Goal: Task Accomplishment & Management: Use online tool/utility

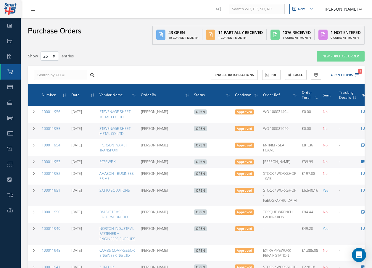
select select "25"
click at [33, 7] on icon at bounding box center [33, 9] width 4 height 4
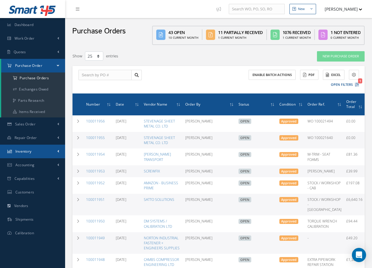
click at [8, 150] on icon at bounding box center [9, 152] width 4 height 4
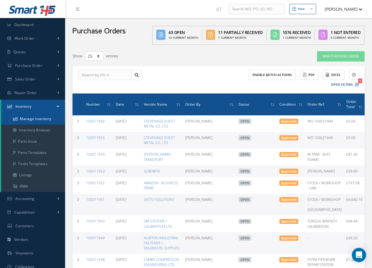
click at [20, 118] on link "Manage Inventory" at bounding box center [33, 118] width 64 height 11
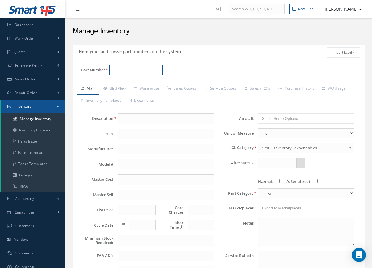
click at [113, 69] on input "Part Number" at bounding box center [136, 70] width 53 height 11
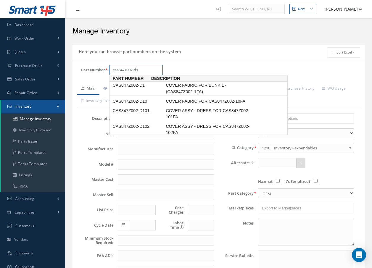
click at [189, 89] on span "COVER FABRIC FOR BUNK 1 - (CAS847Z002-1FA)" at bounding box center [209, 88] width 89 height 13
type input "CAS847Z002-D1"
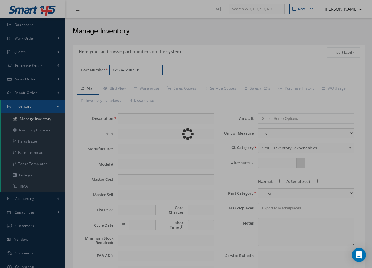
type input "COVER FABRIC FOR BUNK 1 - (CAS847Z002-1FA)"
type input "31.67"
type input "0.00"
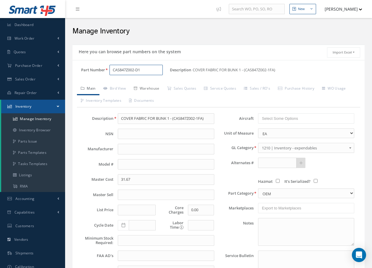
type input "CAS847Z002-D1"
click at [149, 90] on link "Warehouse" at bounding box center [146, 89] width 33 height 12
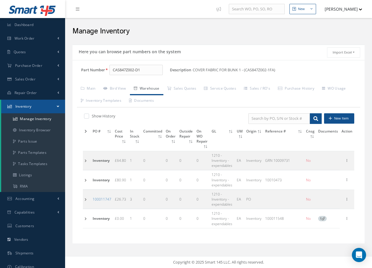
click at [86, 162] on td at bounding box center [87, 160] width 8 height 19
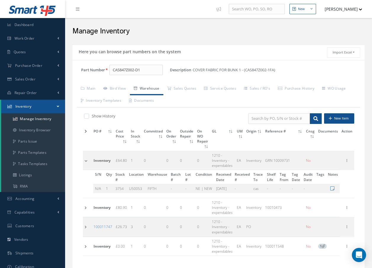
click at [86, 208] on td at bounding box center [87, 207] width 9 height 19
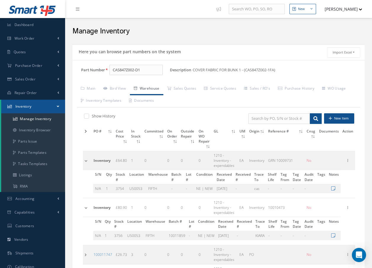
click at [85, 250] on td at bounding box center [87, 254] width 9 height 19
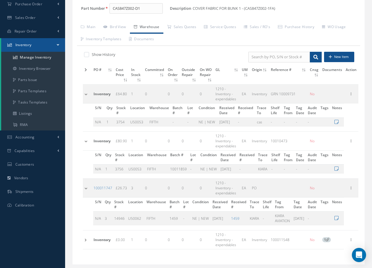
scroll to position [77, 0]
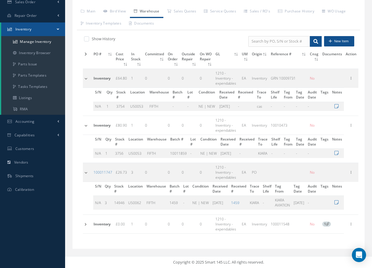
click at [85, 225] on td at bounding box center [87, 224] width 9 height 19
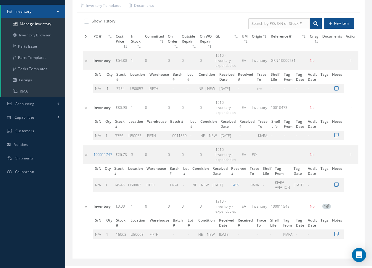
scroll to position [105, 0]
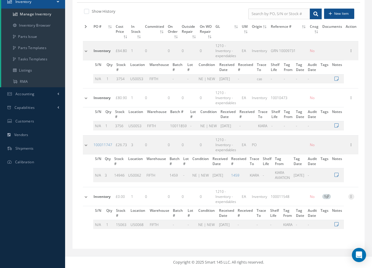
click at [354, 197] on icon at bounding box center [351, 196] width 6 height 5
click at [332, 230] on link "Label" at bounding box center [324, 228] width 47 height 8
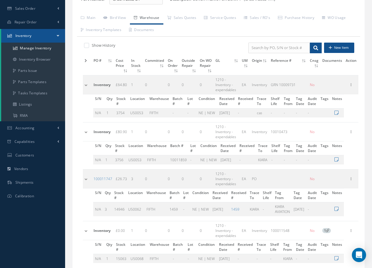
scroll to position [0, 0]
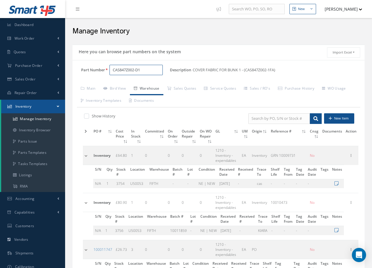
drag, startPoint x: 145, startPoint y: 71, endPoint x: 70, endPoint y: 96, distance: 79.4
click at [70, 96] on div "Here you can browse part numbers on the system Import Excel to undefined Column…" at bounding box center [218, 203] width 301 height 316
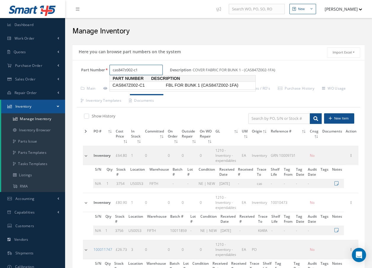
click at [134, 83] on span "CAS847Z002-C1" at bounding box center [137, 85] width 53 height 6
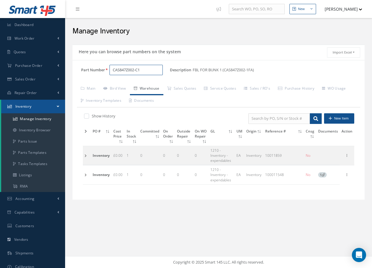
type input "CAS847Z002-C1"
click at [86, 156] on td at bounding box center [87, 155] width 8 height 19
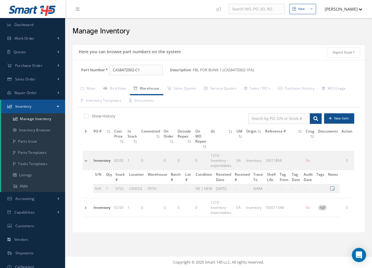
click at [86, 203] on td at bounding box center [87, 207] width 9 height 19
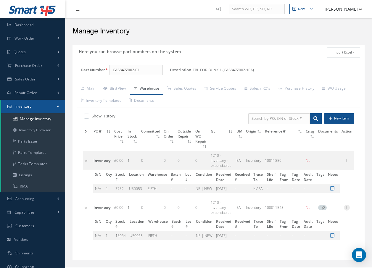
click at [348, 205] on icon at bounding box center [347, 207] width 6 height 5
click at [316, 235] on link "Label" at bounding box center [319, 239] width 47 height 8
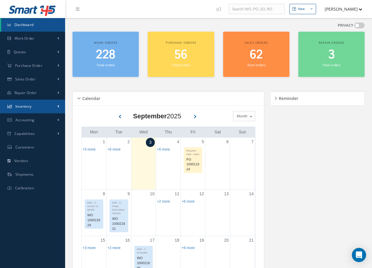
click at [28, 107] on span "Inventory" at bounding box center [23, 106] width 16 height 5
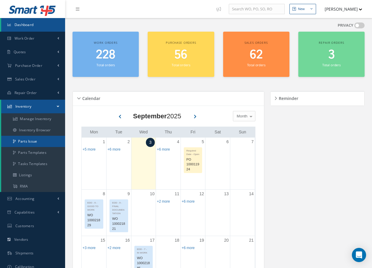
click at [29, 144] on link "Parts Issue" at bounding box center [33, 141] width 64 height 11
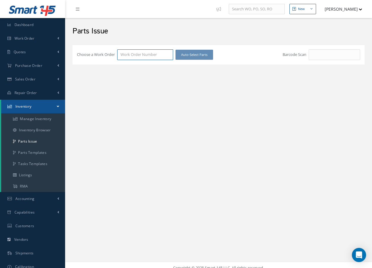
click at [138, 54] on input "Choose a Work Order" at bounding box center [145, 54] width 56 height 11
type input "100021886"
click at [137, 66] on span "100021886" at bounding box center [129, 64] width 19 height 5
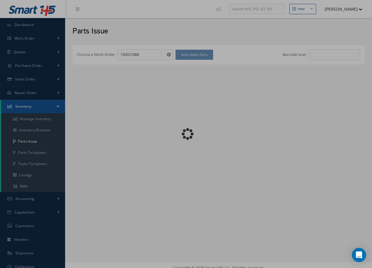
checkbox input "false"
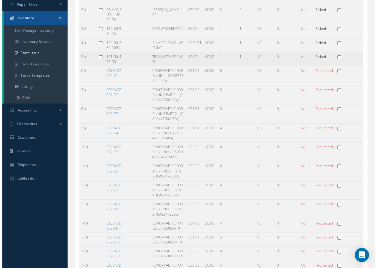
scroll to position [89, 0]
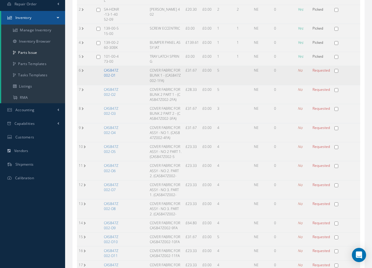
click at [106, 75] on link "CAS847Z002-D1" at bounding box center [111, 73] width 15 height 10
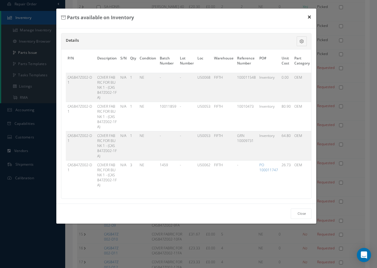
click at [311, 17] on button "×" at bounding box center [309, 17] width 14 height 17
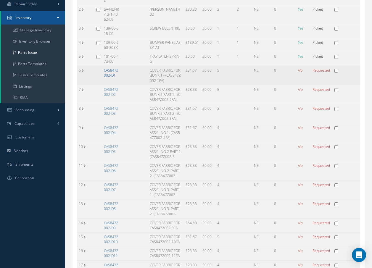
click at [108, 71] on link "CAS847Z002-D1" at bounding box center [111, 73] width 15 height 10
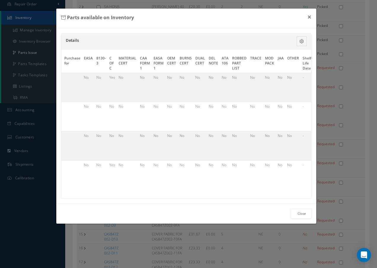
scroll to position [0, 279]
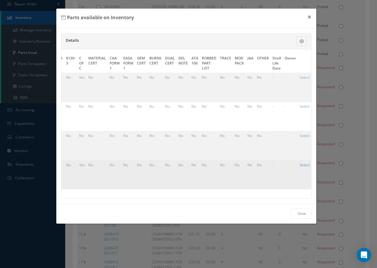
click at [303, 165] on link "Select" at bounding box center [304, 165] width 10 height 5
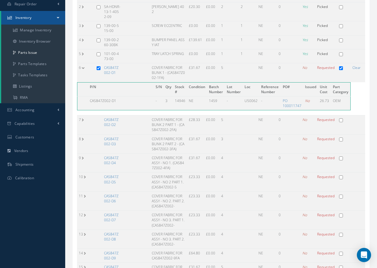
checkbox input "true"
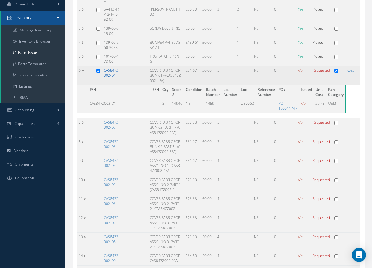
click at [111, 74] on link "CAS847Z002-D1" at bounding box center [111, 73] width 15 height 10
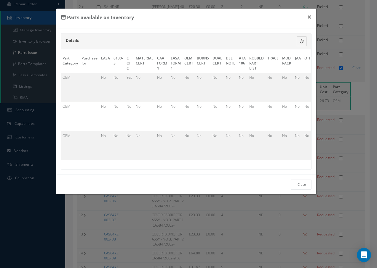
scroll to position [0, 276]
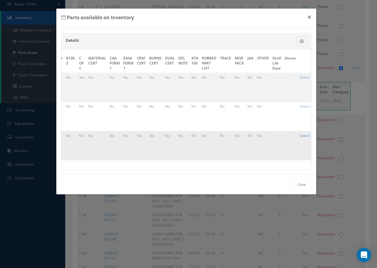
click at [300, 136] on link "Select" at bounding box center [304, 135] width 10 height 5
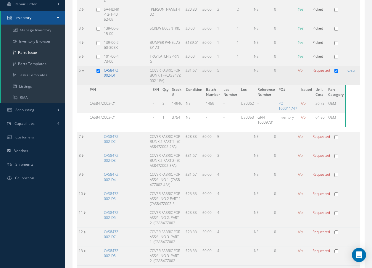
click at [115, 74] on link "CAS847Z002-D1" at bounding box center [111, 73] width 15 height 10
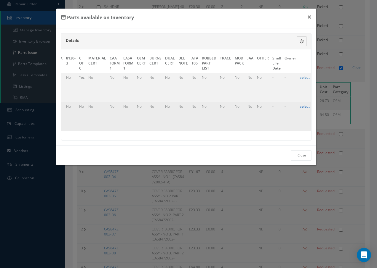
click at [302, 107] on link "Select" at bounding box center [304, 106] width 10 height 5
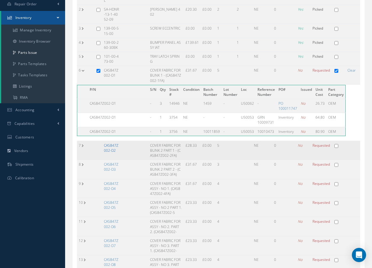
click at [112, 151] on link "CAS847Z002-D2" at bounding box center [111, 148] width 15 height 10
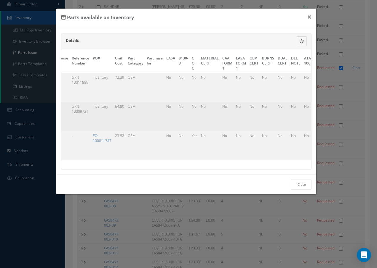
scroll to position [0, 278]
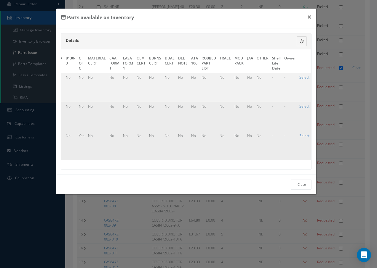
click at [302, 135] on link "Select" at bounding box center [304, 135] width 10 height 5
checkbox input "true"
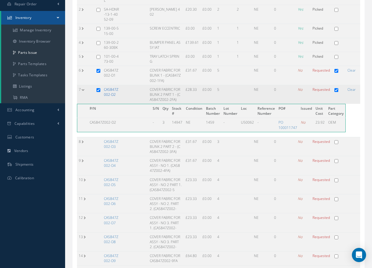
click at [107, 93] on link "CAS847Z002-D2" at bounding box center [111, 92] width 15 height 10
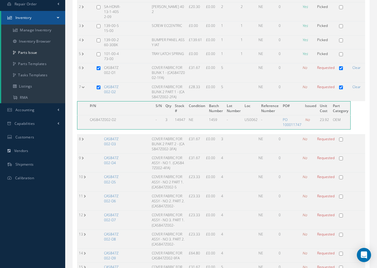
scroll to position [0, 274]
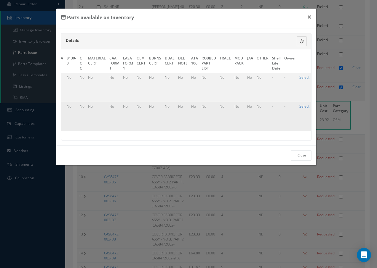
click at [302, 106] on link "Select" at bounding box center [304, 106] width 10 height 5
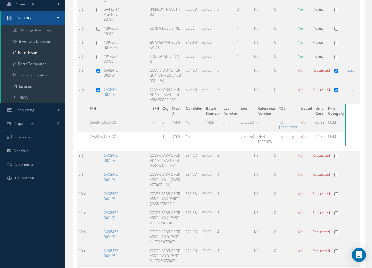
click at [109, 94] on link "CAS847Z002-D2" at bounding box center [111, 92] width 15 height 10
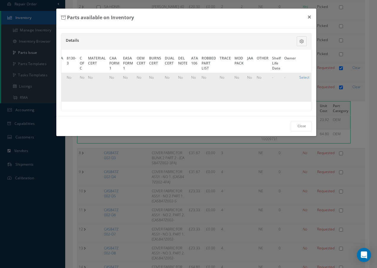
click at [301, 77] on link "Select" at bounding box center [304, 77] width 10 height 5
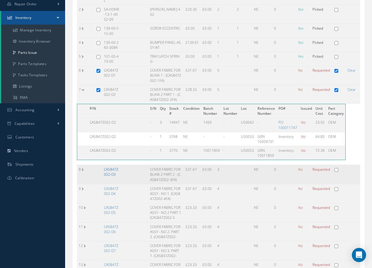
click at [113, 174] on link "CAS847Z002-D3" at bounding box center [111, 172] width 15 height 10
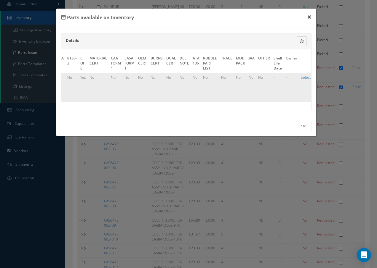
click at [309, 17] on button "×" at bounding box center [309, 17] width 14 height 17
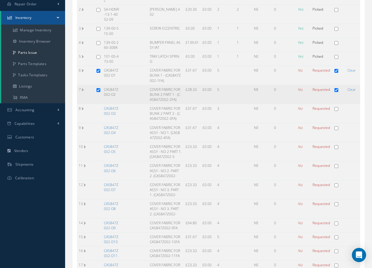
click at [82, 90] on td "7" at bounding box center [86, 94] width 18 height 19
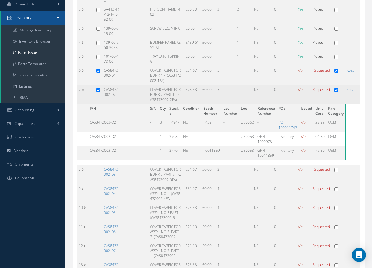
click at [82, 90] on td "7" at bounding box center [86, 94] width 18 height 19
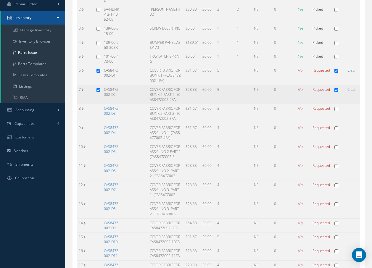
click at [109, 90] on td "CAS847Z002-D2" at bounding box center [111, 94] width 19 height 19
click at [108, 115] on link "CAS847Z002-D3" at bounding box center [111, 111] width 15 height 10
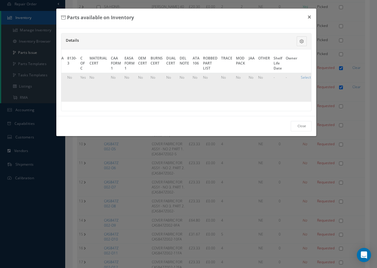
click at [211, 111] on div "P/N Description S/N Qty Condition Batch Number Lot Number Loc Warehouse Referen…" at bounding box center [186, 80] width 250 height 62
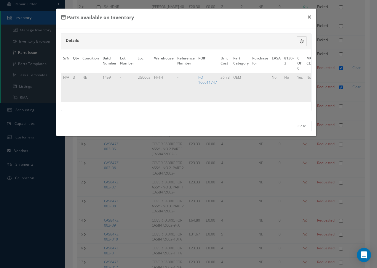
scroll to position [0, 276]
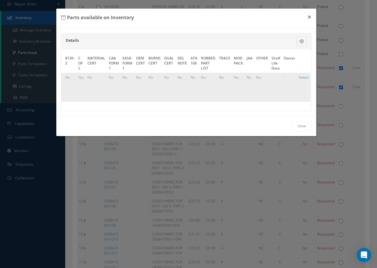
click at [298, 78] on link "Select" at bounding box center [303, 77] width 10 height 5
checkbox input "true"
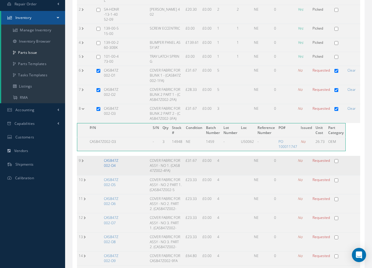
click at [112, 163] on link "CAS847Z002-D4" at bounding box center [111, 163] width 15 height 10
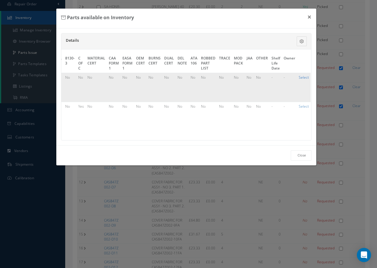
click at [302, 77] on link "Select" at bounding box center [303, 77] width 10 height 5
checkbox input "true"
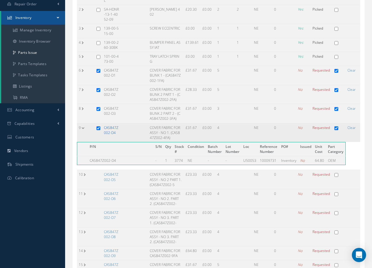
click at [110, 129] on link "CAS847Z002-D4" at bounding box center [111, 130] width 15 height 10
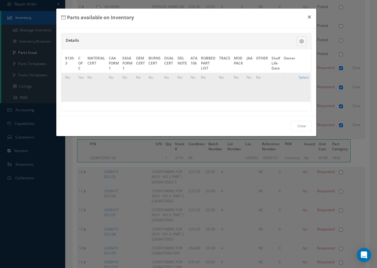
click at [304, 77] on link "Select" at bounding box center [303, 77] width 10 height 5
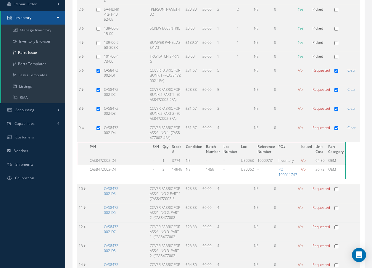
click at [111, 192] on link "CAS847Z002-D5" at bounding box center [111, 191] width 15 height 10
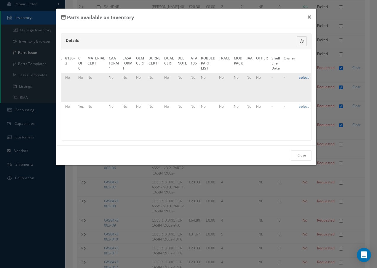
click at [298, 76] on link "Select" at bounding box center [303, 77] width 10 height 5
checkbox input "true"
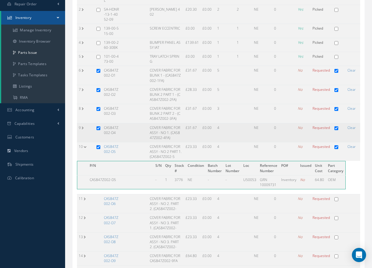
drag, startPoint x: 103, startPoint y: 149, endPoint x: 159, endPoint y: 139, distance: 56.1
click at [105, 148] on td "CAS847Z002-D5" at bounding box center [111, 151] width 19 height 19
click at [112, 149] on link "CAS847Z002-D5" at bounding box center [111, 149] width 15 height 10
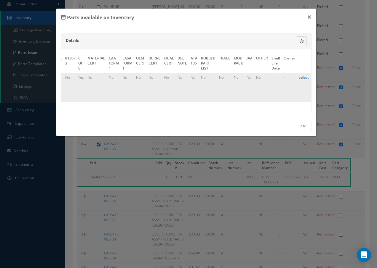
click at [300, 77] on link "Select" at bounding box center [303, 77] width 10 height 5
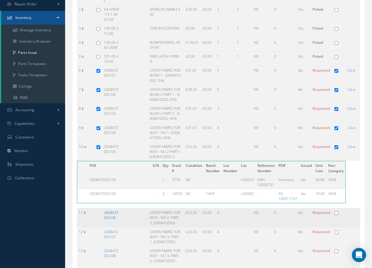
click at [113, 216] on link "CAS847Z002-D6" at bounding box center [111, 215] width 15 height 10
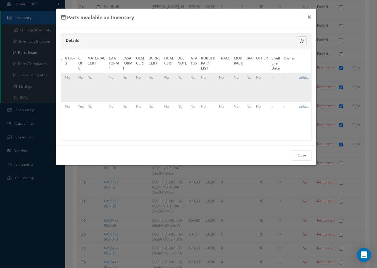
click at [300, 77] on link "Select" at bounding box center [303, 77] width 10 height 5
checkbox input "true"
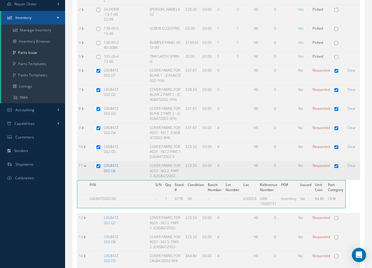
click at [110, 171] on link "CAS847Z002-D6" at bounding box center [111, 168] width 15 height 10
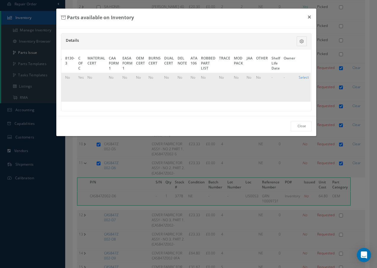
click at [300, 79] on link "Select" at bounding box center [303, 77] width 10 height 5
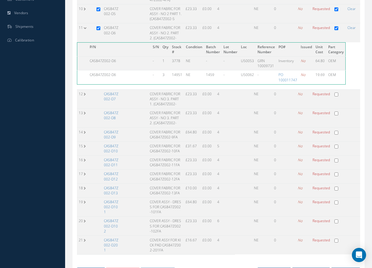
scroll to position [237, 0]
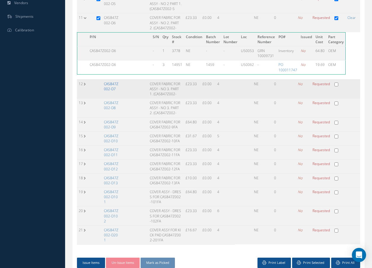
click at [111, 90] on link "CAS847Z002-D7" at bounding box center [111, 86] width 15 height 10
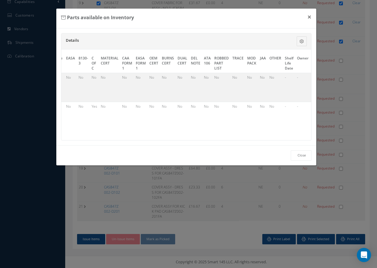
scroll to position [0, 276]
click at [302, 77] on link "Select" at bounding box center [303, 77] width 10 height 5
checkbox input "true"
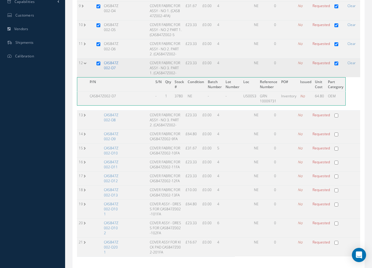
click at [112, 65] on link "CAS847Z002-D7" at bounding box center [111, 65] width 15 height 10
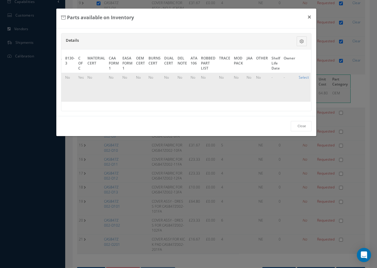
click at [298, 77] on link "Select" at bounding box center [303, 77] width 10 height 5
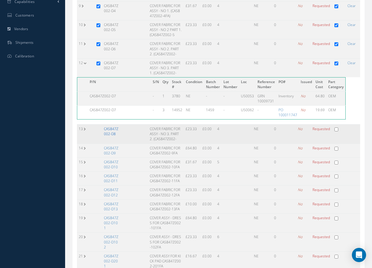
click at [107, 134] on link "CAS847Z002-D8" at bounding box center [111, 131] width 15 height 10
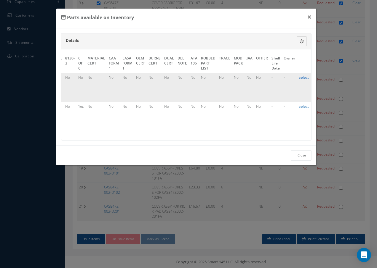
click at [303, 77] on link "Select" at bounding box center [303, 77] width 10 height 5
checkbox input "true"
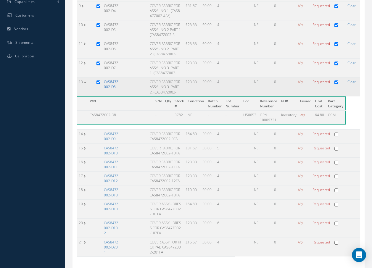
drag, startPoint x: 110, startPoint y: 86, endPoint x: 146, endPoint y: 88, distance: 36.2
click at [111, 85] on link "CAS847Z002-D8" at bounding box center [111, 84] width 15 height 10
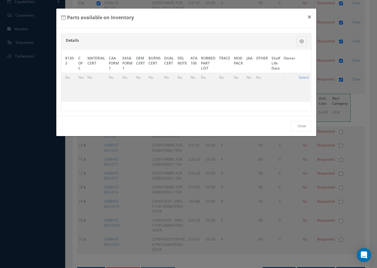
click at [298, 77] on link "Select" at bounding box center [303, 77] width 10 height 5
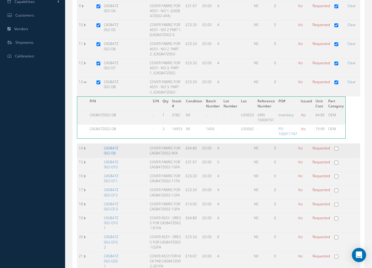
click at [110, 150] on link "CAS847Z002-D9" at bounding box center [111, 151] width 15 height 10
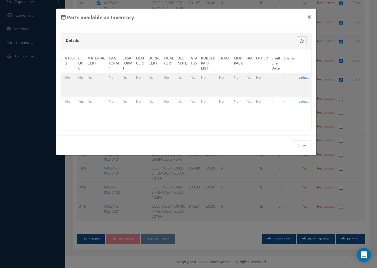
click at [300, 75] on link "Select" at bounding box center [303, 77] width 10 height 5
checkbox input "true"
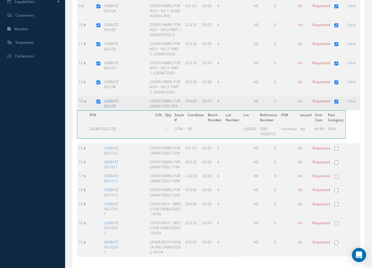
drag, startPoint x: 114, startPoint y: 103, endPoint x: 118, endPoint y: 103, distance: 3.6
click at [115, 103] on link "CAS847Z002-D9" at bounding box center [111, 104] width 15 height 10
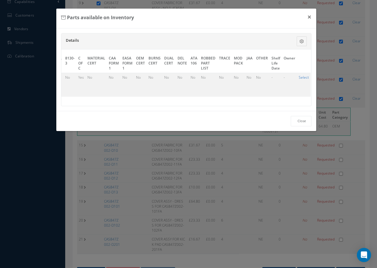
click at [301, 77] on link "Select" at bounding box center [303, 77] width 10 height 5
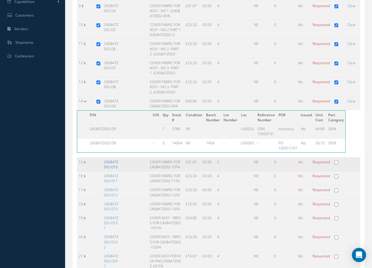
click at [110, 166] on link "CAS847Z002-D10" at bounding box center [111, 165] width 15 height 10
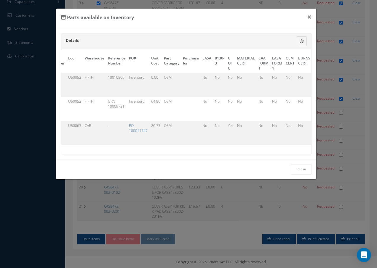
scroll to position [0, 278]
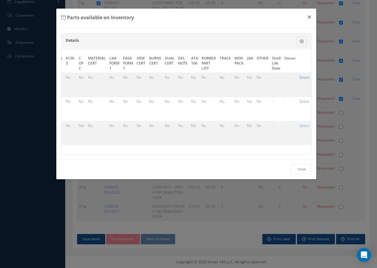
click at [301, 78] on link "Select" at bounding box center [304, 77] width 10 height 5
checkbox input "true"
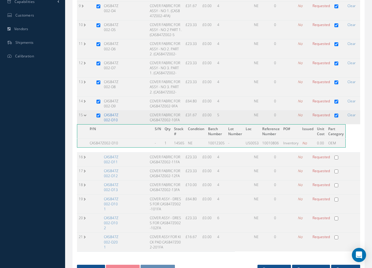
click at [117, 118] on link "CAS847Z002-D10" at bounding box center [111, 118] width 15 height 10
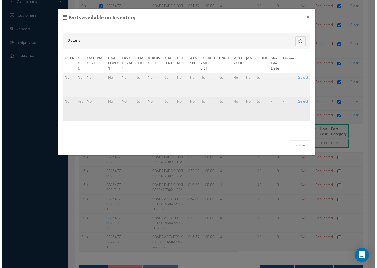
scroll to position [0, 276]
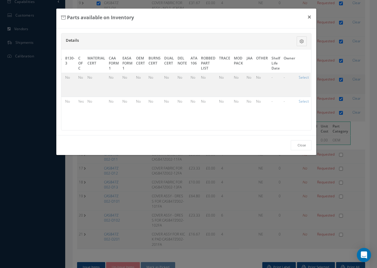
click at [298, 78] on link "Select" at bounding box center [303, 77] width 10 height 5
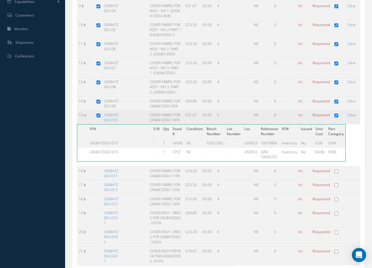
click at [118, 119] on td "CAS847Z002-D10" at bounding box center [111, 117] width 19 height 14
click at [112, 116] on link "CAS847Z002-D10" at bounding box center [111, 118] width 15 height 10
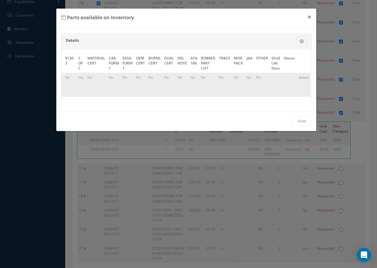
click at [303, 76] on link "Select" at bounding box center [303, 77] width 10 height 5
checkbox input "false"
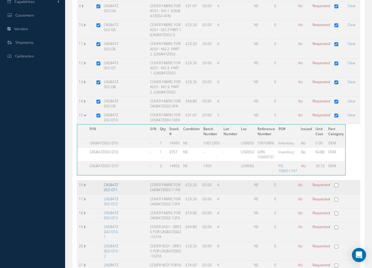
click at [111, 185] on link "CAS847Z002-D11" at bounding box center [111, 187] width 15 height 10
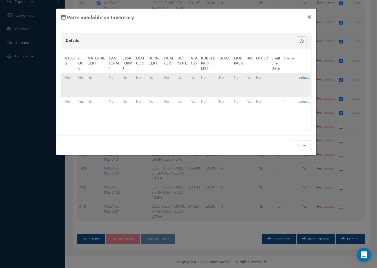
click at [300, 78] on link "Select" at bounding box center [303, 77] width 10 height 5
checkbox input "true"
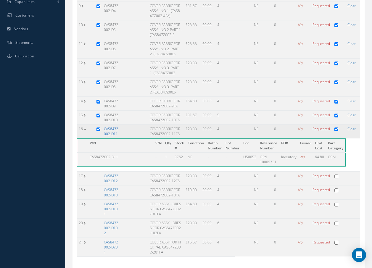
click at [108, 130] on link "CAS847Z002-D11" at bounding box center [111, 131] width 15 height 10
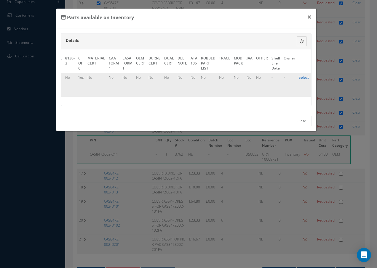
click at [302, 78] on link "Select" at bounding box center [303, 77] width 10 height 5
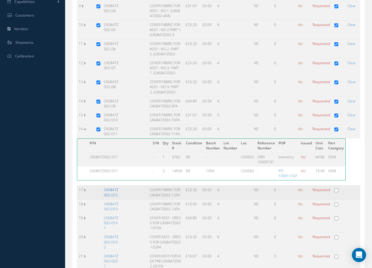
drag, startPoint x: 118, startPoint y: 193, endPoint x: 123, endPoint y: 191, distance: 6.4
click at [118, 192] on td "CAS847Z002-D12" at bounding box center [111, 193] width 19 height 14
click at [110, 197] on link "CAS847Z002-D12" at bounding box center [111, 192] width 15 height 10
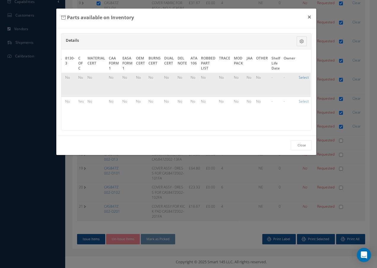
click at [303, 77] on link "Select" at bounding box center [303, 77] width 10 height 5
checkbox input "true"
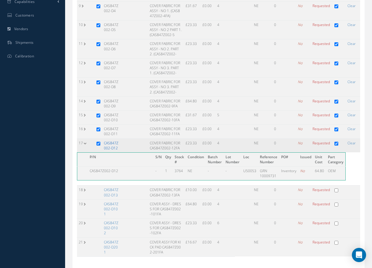
click at [112, 145] on link "CAS847Z002-D12" at bounding box center [111, 146] width 15 height 10
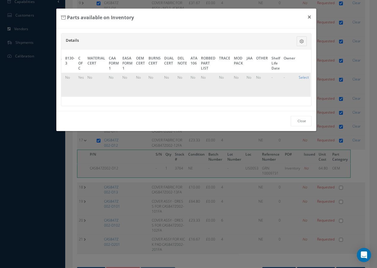
click at [301, 78] on link "Select" at bounding box center [303, 77] width 10 height 5
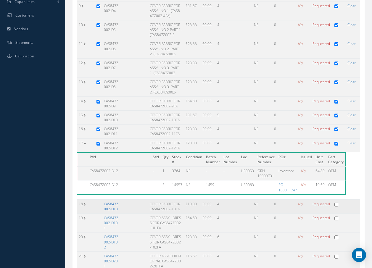
click at [114, 211] on link "CAS847Z002-D13" at bounding box center [111, 207] width 15 height 10
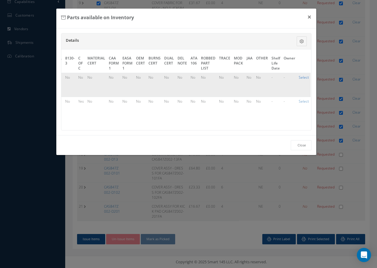
click at [304, 76] on link "Select" at bounding box center [303, 77] width 10 height 5
checkbox input "true"
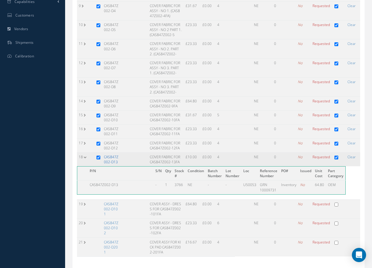
click at [112, 161] on link "CAS847Z002-D13" at bounding box center [111, 160] width 15 height 10
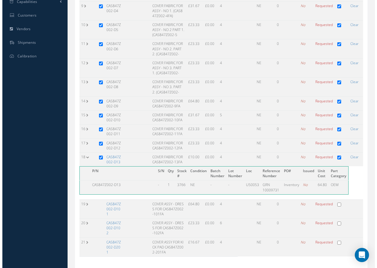
scroll to position [0, 274]
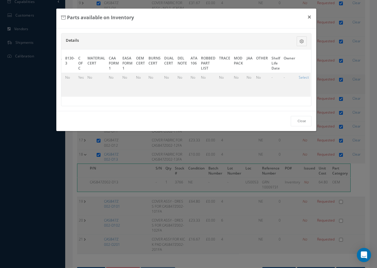
click at [298, 78] on link "Select" at bounding box center [303, 77] width 10 height 5
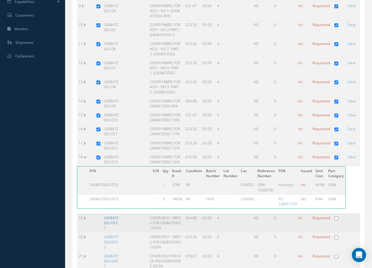
click at [111, 222] on link "CAS847Z002-D101" at bounding box center [111, 223] width 15 height 15
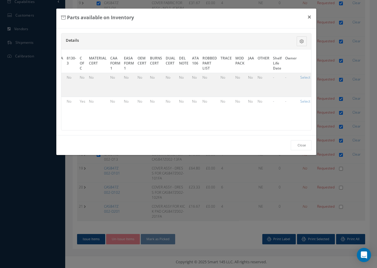
click at [111, 222] on div "Parts available on Inventory × Details Description S/N Qty Condition Batch Numb…" at bounding box center [188, 134] width 377 height 268
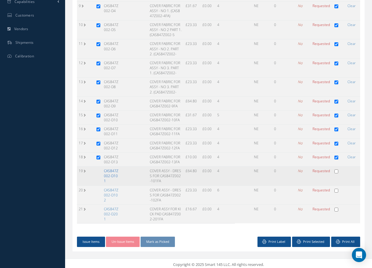
click at [112, 176] on link "CAS847Z002-D101" at bounding box center [111, 175] width 15 height 15
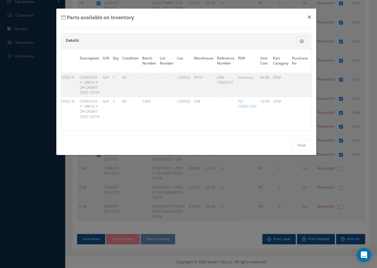
scroll to position [0, 276]
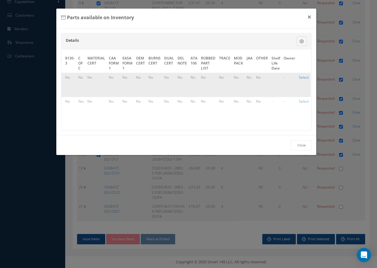
click at [298, 77] on link "Select" at bounding box center [303, 77] width 10 height 5
checkbox input "true"
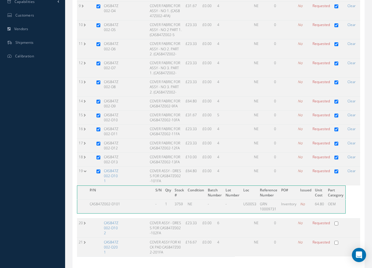
click at [114, 171] on link "CAS847Z002-D101" at bounding box center [111, 175] width 15 height 15
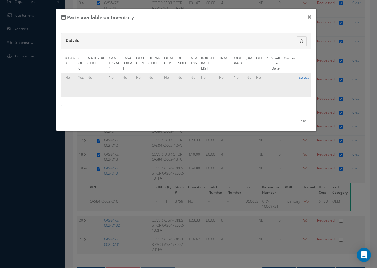
click at [301, 75] on link "Select" at bounding box center [303, 77] width 10 height 5
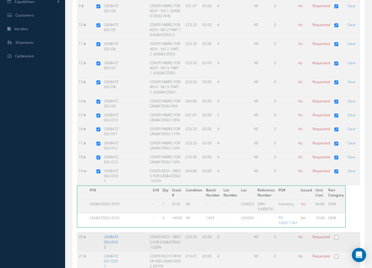
click at [113, 242] on link "CAS847Z002-D102" at bounding box center [111, 241] width 15 height 15
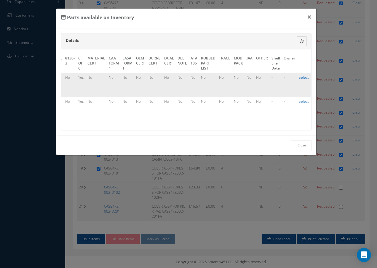
click at [303, 77] on link "Select" at bounding box center [303, 77] width 10 height 5
checkbox input "true"
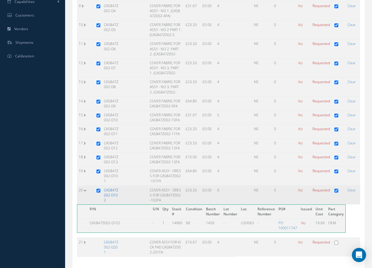
click at [115, 195] on link "CAS847Z002-D102" at bounding box center [111, 195] width 15 height 15
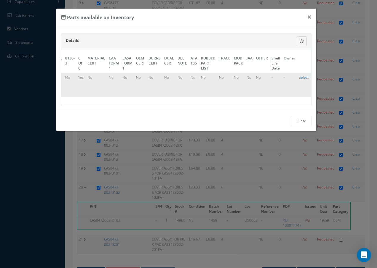
click at [305, 78] on link "Select" at bounding box center [303, 77] width 10 height 5
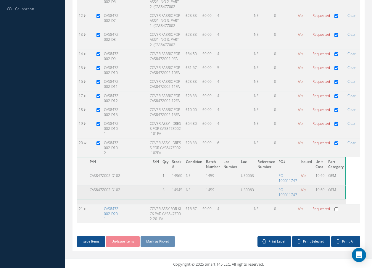
scroll to position [261, 0]
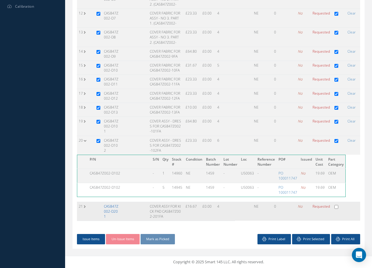
click at [114, 210] on link "CAS847Z002-D201" at bounding box center [111, 211] width 15 height 15
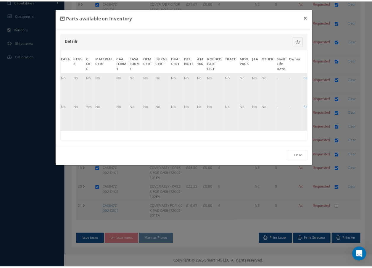
scroll to position [0, 276]
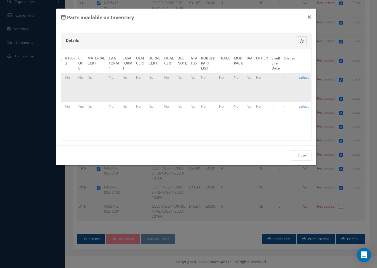
click at [301, 77] on link "Select" at bounding box center [303, 77] width 10 height 5
checkbox input "true"
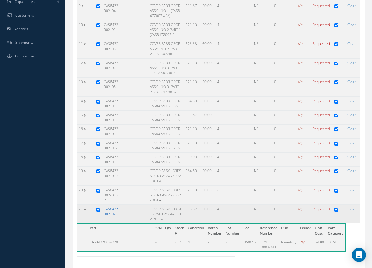
click at [110, 210] on link "CAS847Z002-D201" at bounding box center [111, 214] width 15 height 15
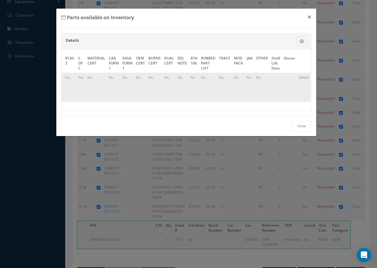
click at [298, 78] on link "Select" at bounding box center [303, 77] width 10 height 5
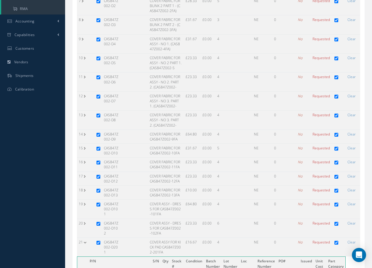
scroll to position [261, 0]
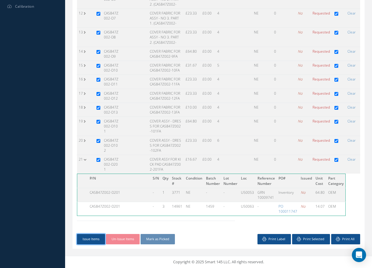
click at [93, 240] on button "Issue Items" at bounding box center [91, 239] width 28 height 10
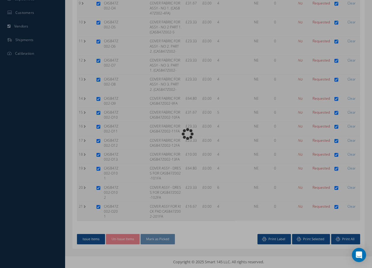
scroll to position [211, 0]
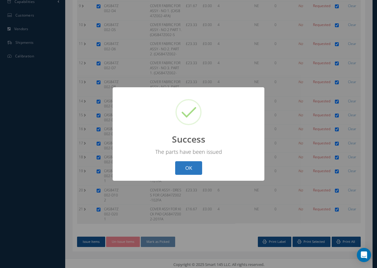
click at [186, 170] on button "OK" at bounding box center [188, 168] width 27 height 14
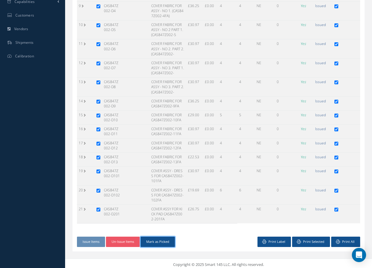
click at [159, 238] on button "Mark as Picked" at bounding box center [158, 242] width 34 height 10
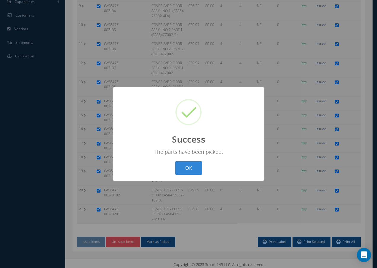
click at [185, 167] on button "OK" at bounding box center [188, 168] width 27 height 14
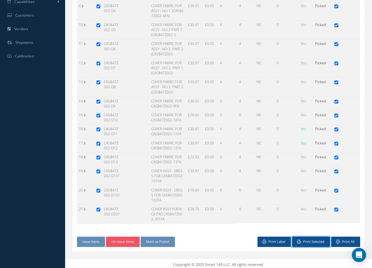
click at [309, 237] on button "Print Selected" at bounding box center [311, 242] width 38 height 10
